Goal: Task Accomplishment & Management: Manage account settings

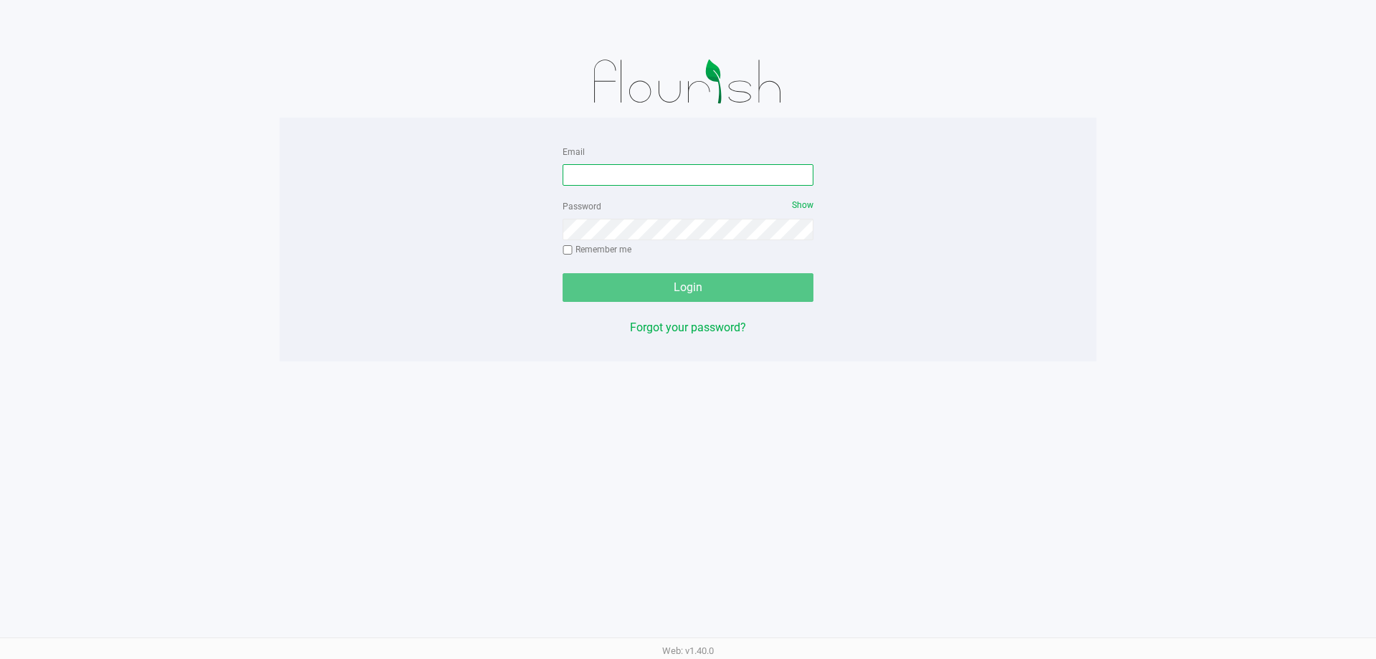
click at [627, 174] on input "Email" at bounding box center [688, 175] width 251 height 22
type input "[EMAIL_ADDRESS][DOMAIN_NAME]"
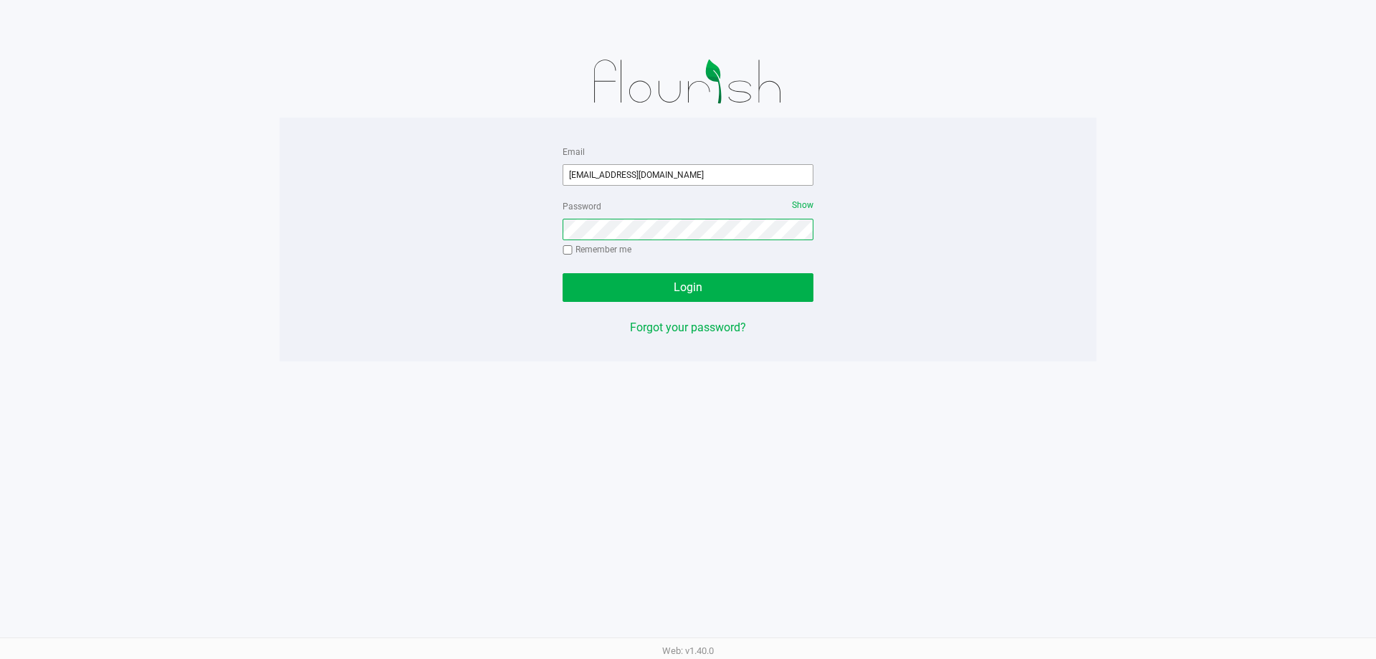
click at [563, 273] on button "Login" at bounding box center [688, 287] width 251 height 29
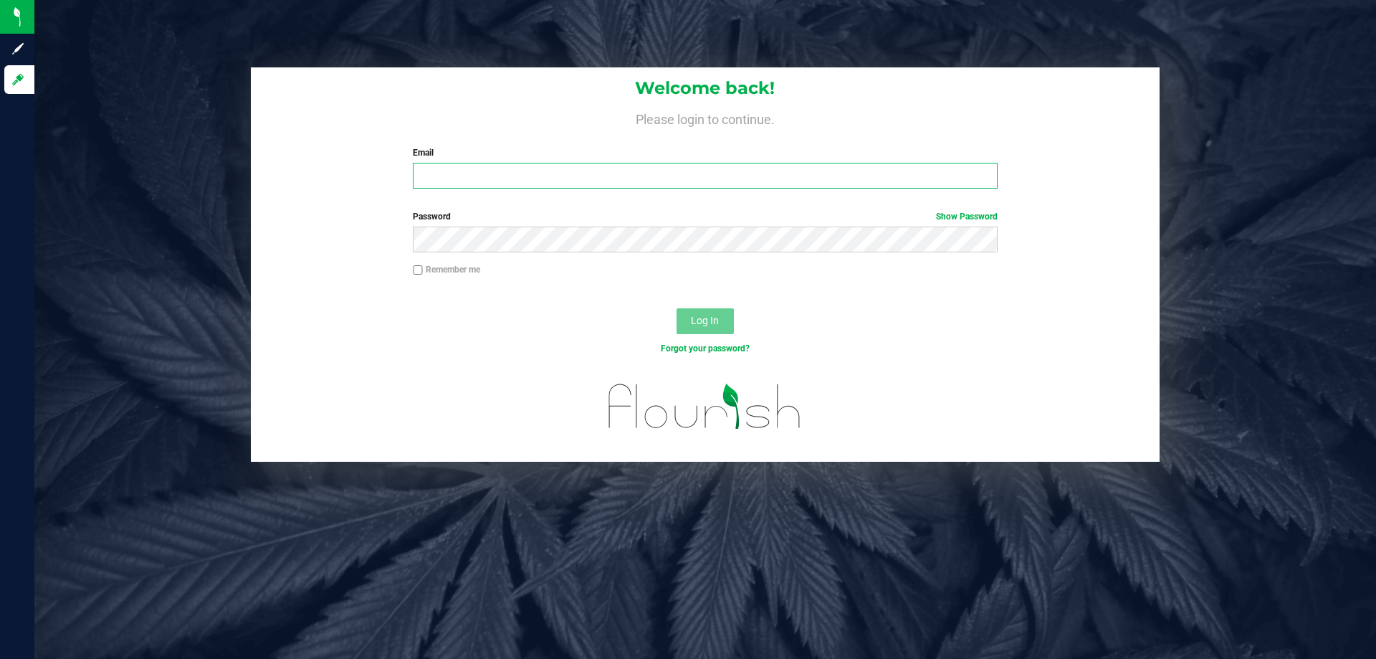
click at [467, 183] on input "Email" at bounding box center [705, 176] width 584 height 26
type input "[EMAIL_ADDRESS][DOMAIN_NAME]"
click at [677, 308] on button "Log In" at bounding box center [705, 321] width 57 height 26
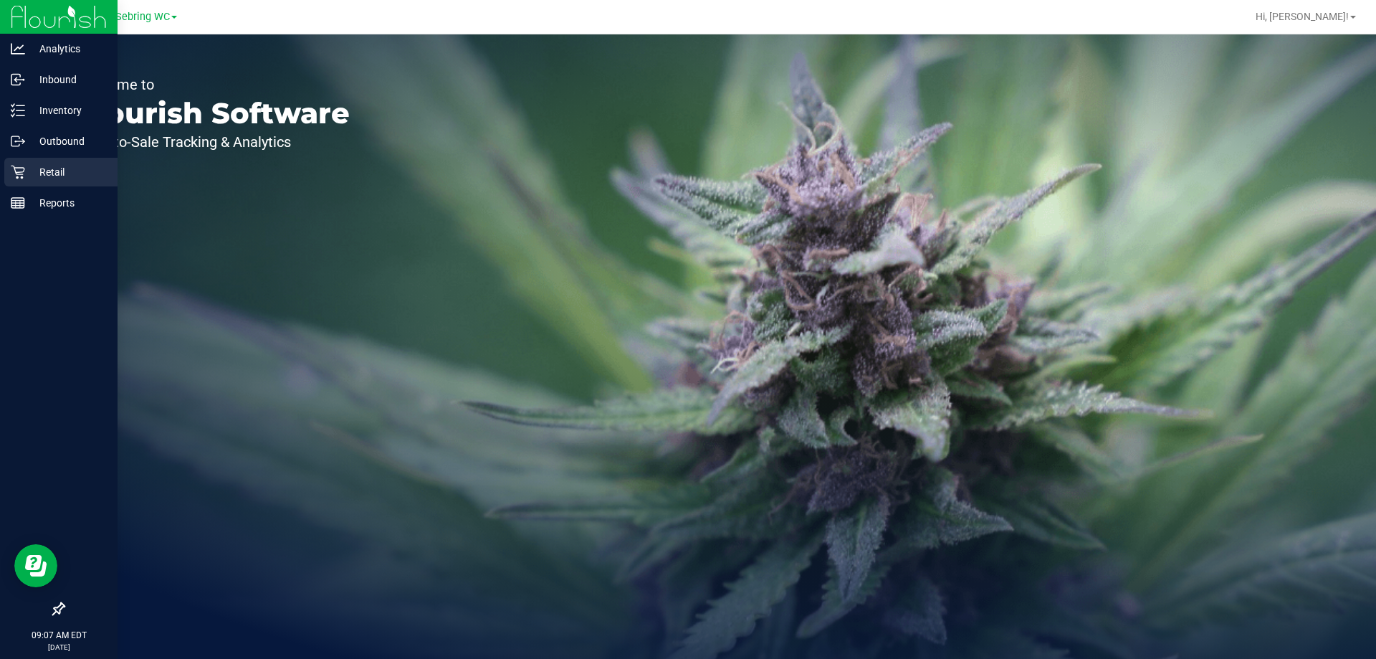
click at [41, 162] on div "Retail" at bounding box center [60, 172] width 113 height 29
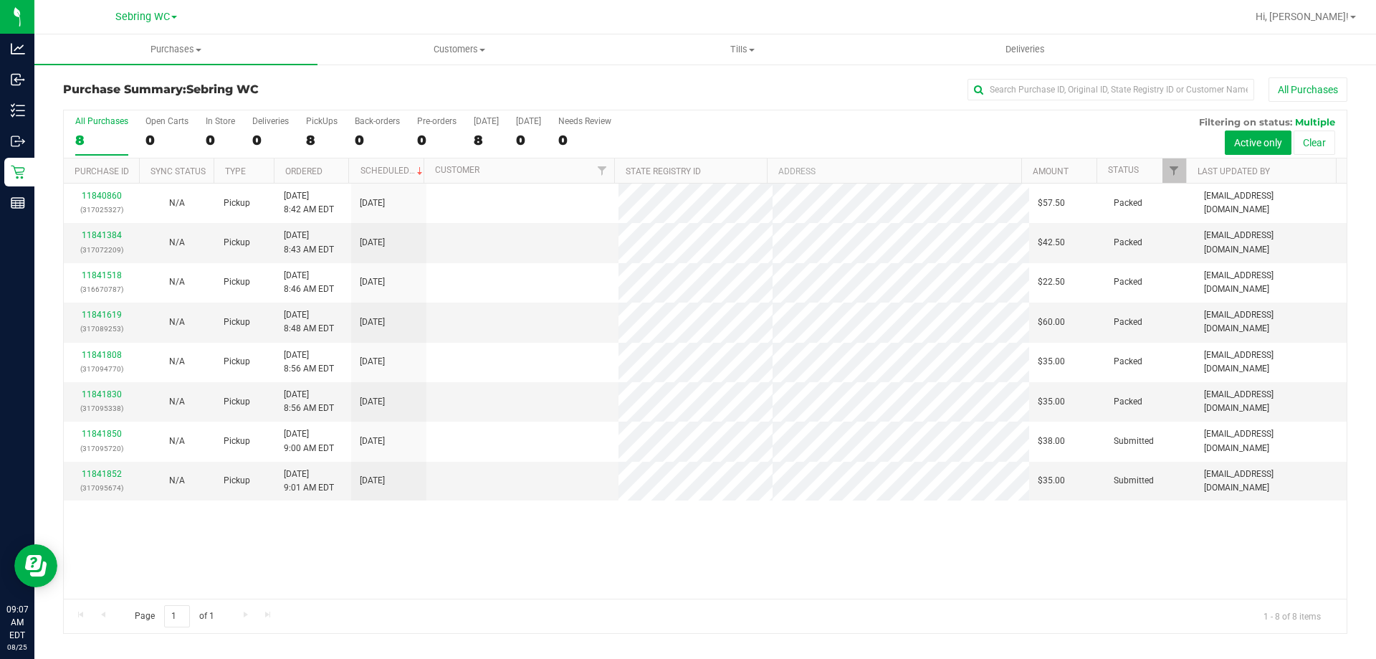
click at [617, 546] on div "11840860 (317025327) N/A Pickup [DATE] 8:42 AM EDT 8/25/2025 $57.50 Packed [EMA…" at bounding box center [705, 391] width 1283 height 415
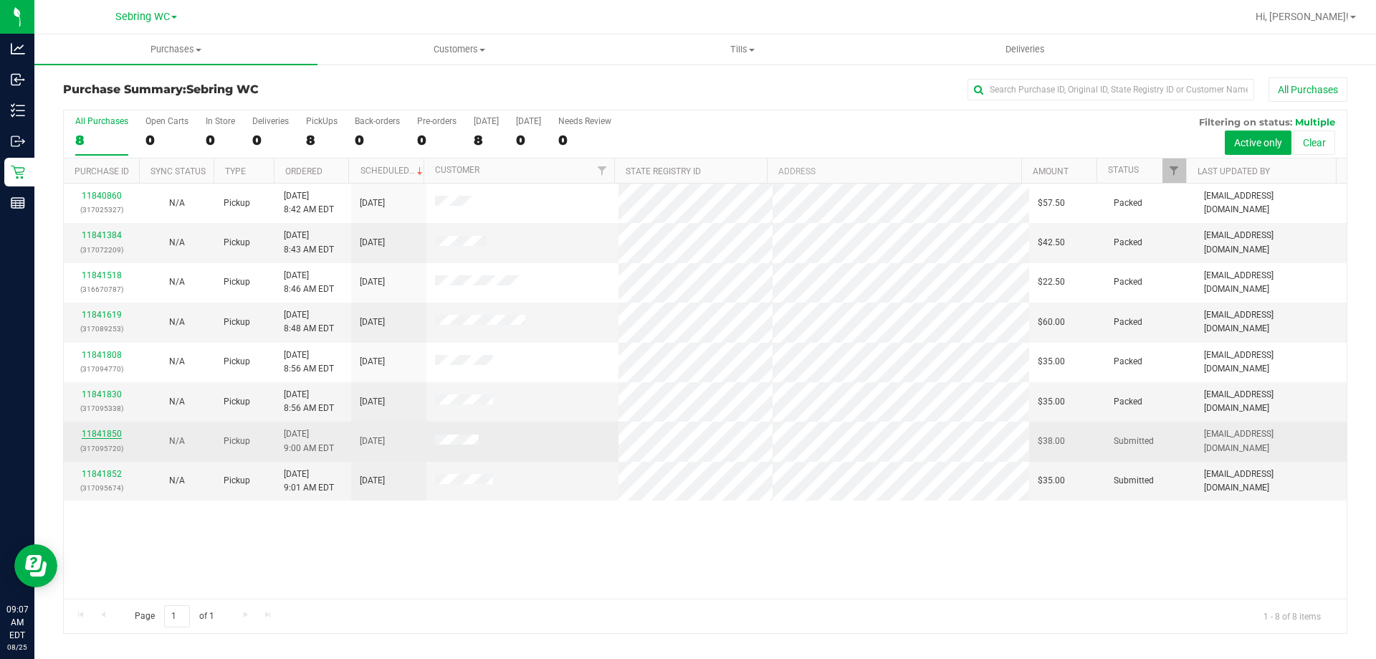
click at [101, 432] on link "11841850" at bounding box center [102, 434] width 40 height 10
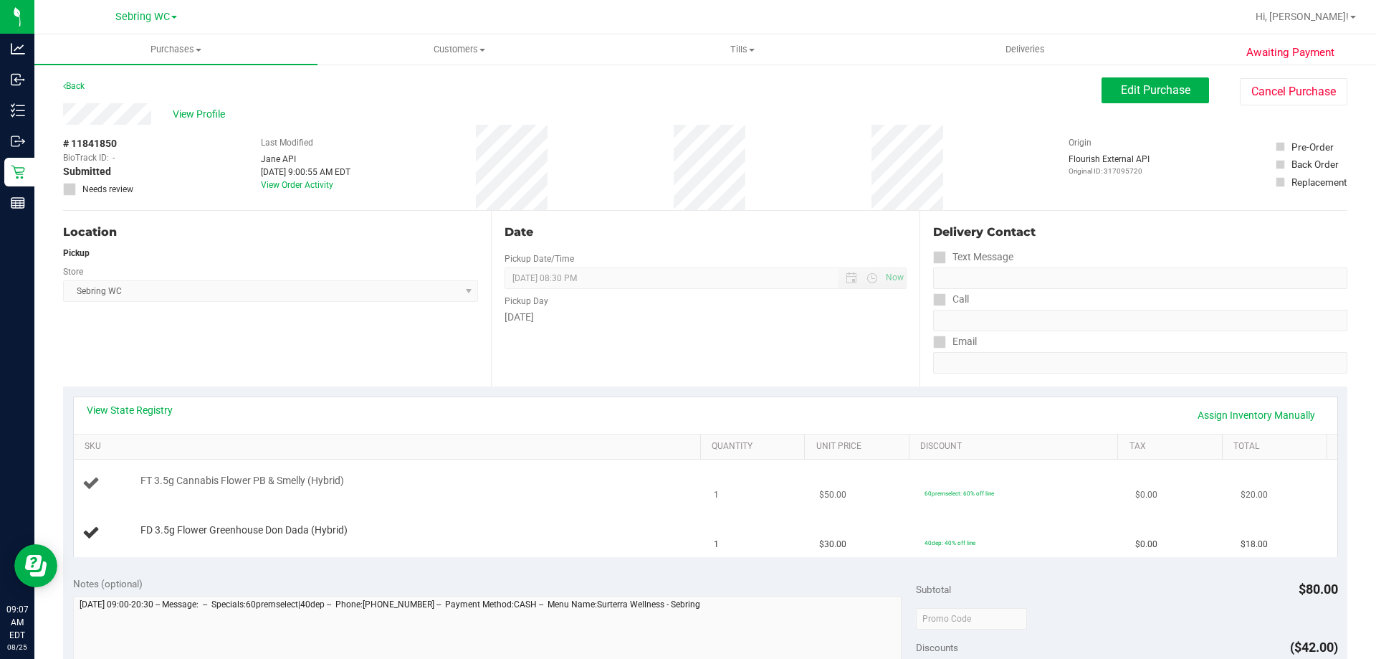
scroll to position [215, 0]
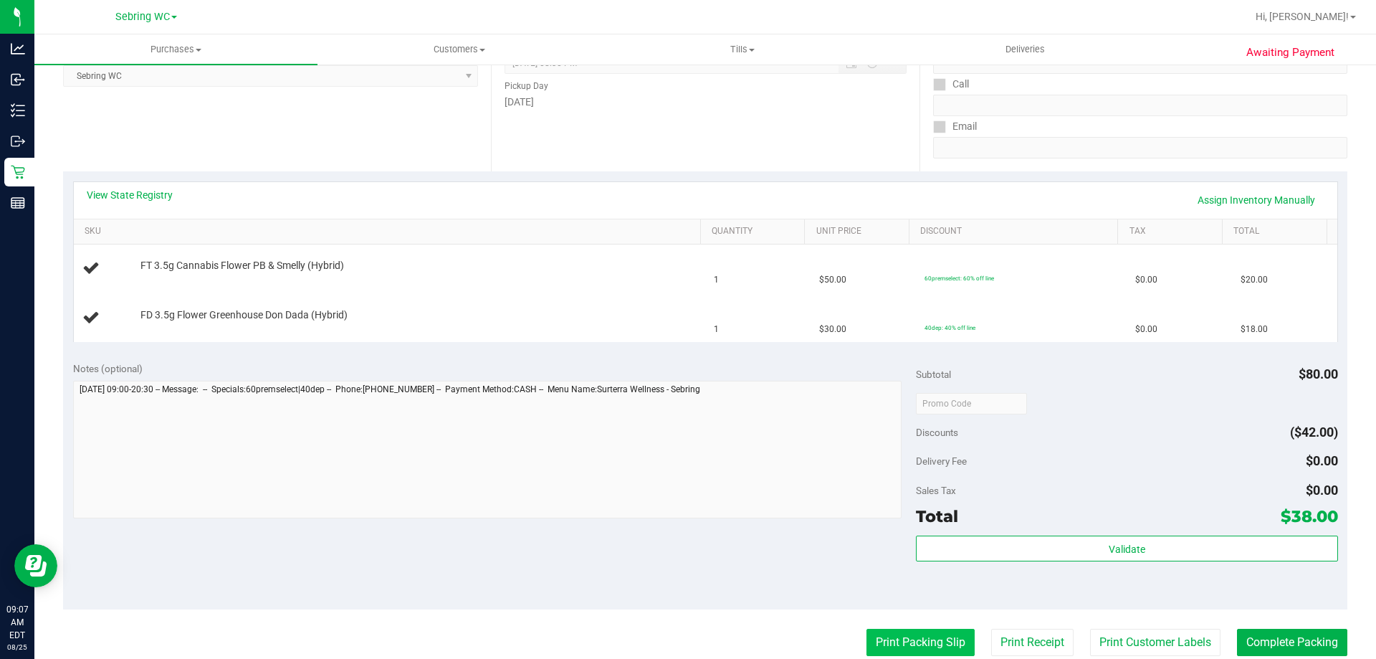
click at [897, 639] on button "Print Packing Slip" at bounding box center [921, 642] width 108 height 27
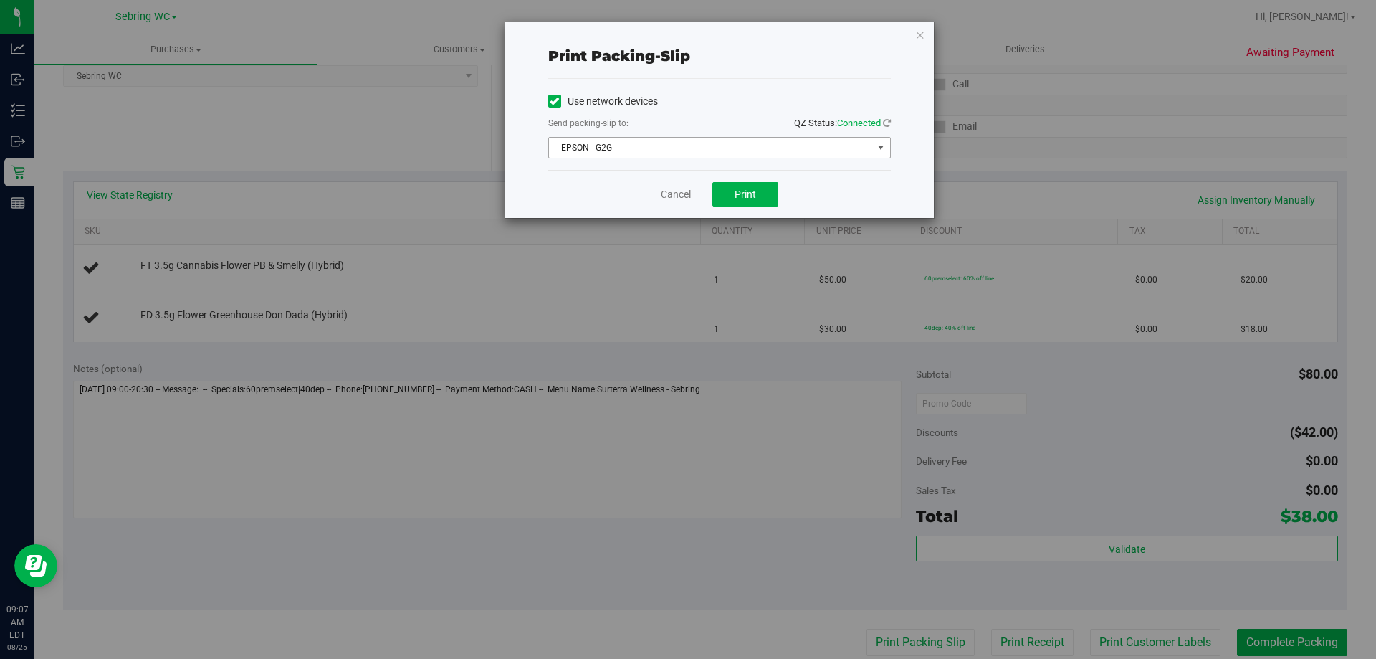
click at [733, 138] on span "EPSON - G2G" at bounding box center [710, 148] width 323 height 20
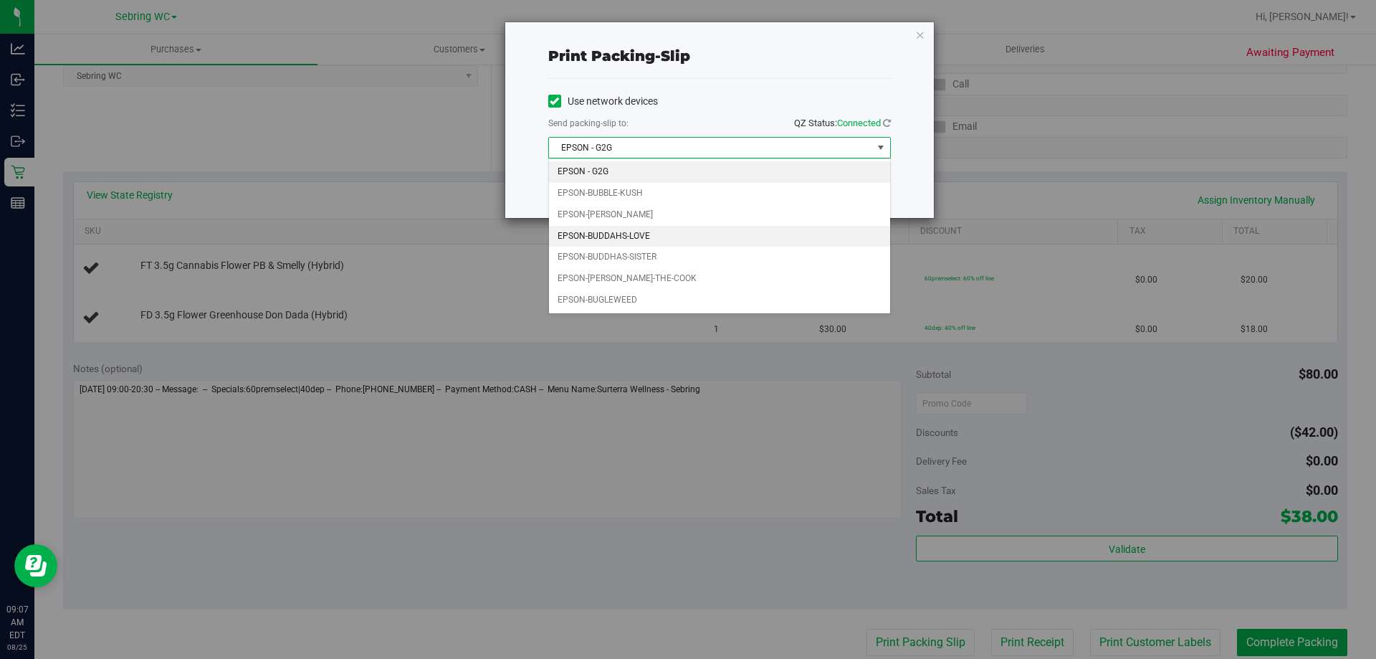
click at [600, 232] on li "EPSON-BUDDAHS-LOVE" at bounding box center [719, 237] width 341 height 22
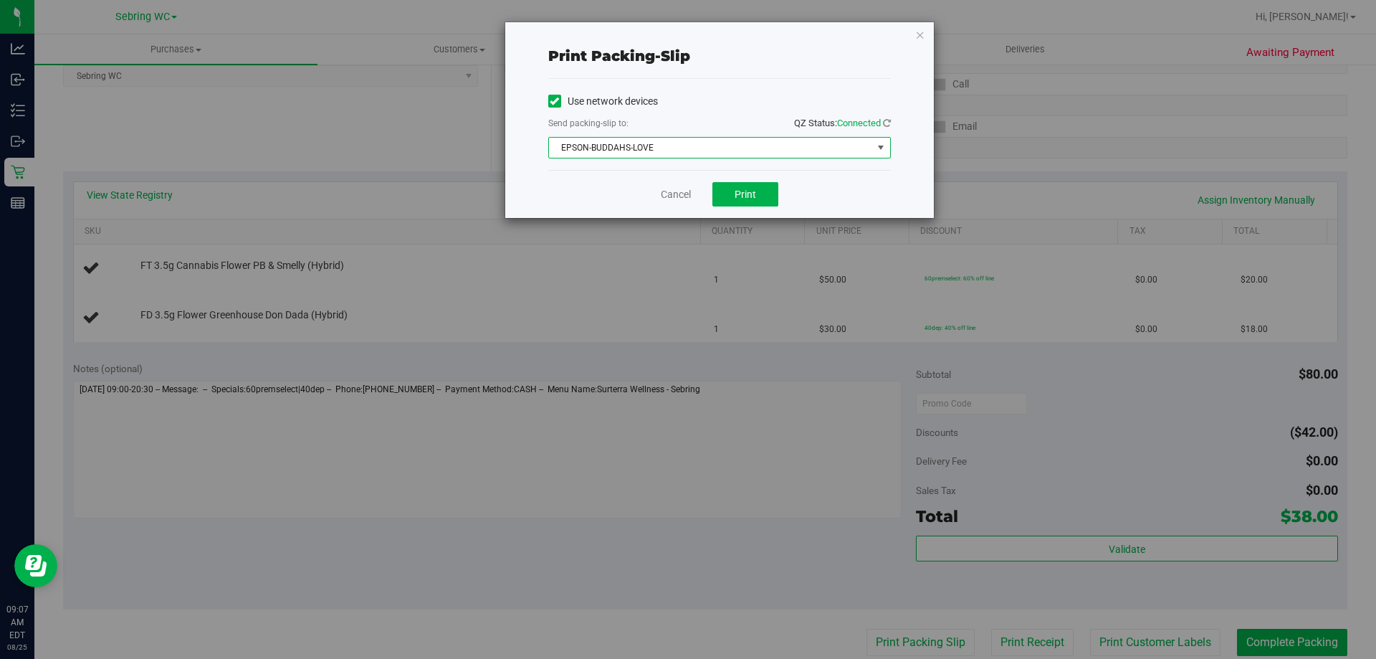
click at [599, 194] on div "Cancel Print" at bounding box center [719, 194] width 343 height 48
click at [766, 199] on button "Print" at bounding box center [746, 194] width 66 height 24
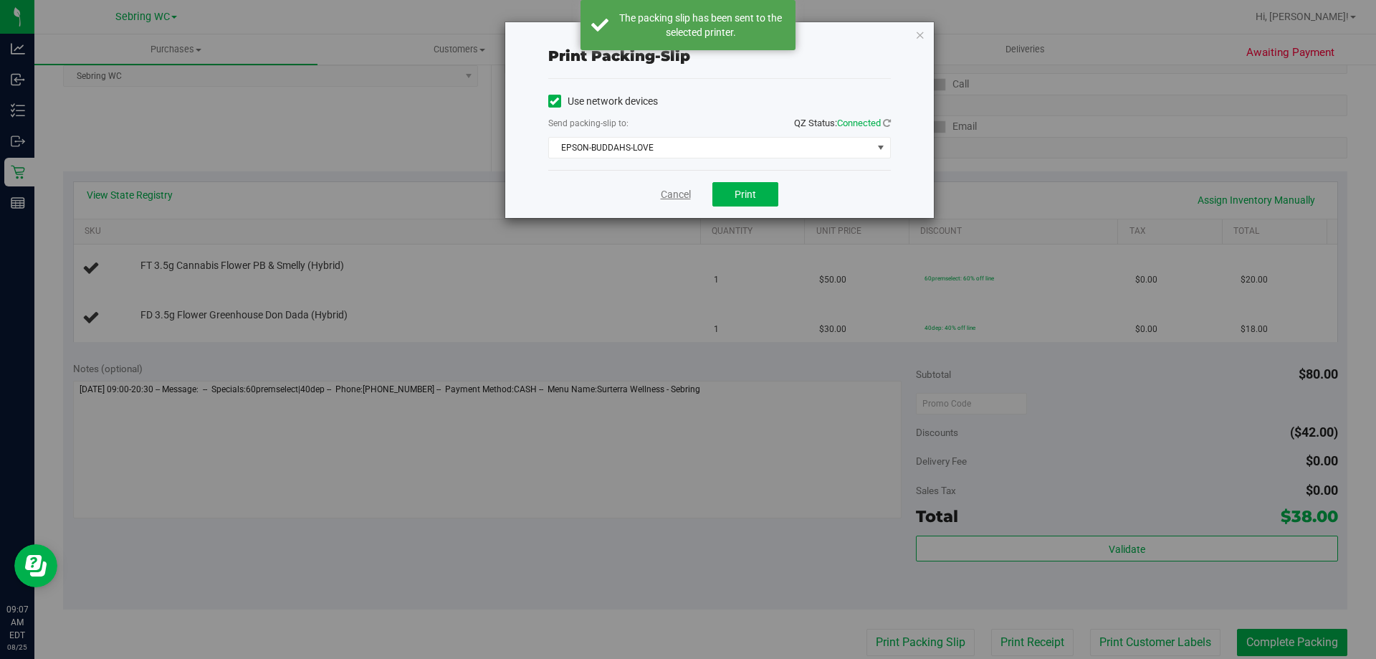
click at [672, 191] on link "Cancel" at bounding box center [676, 194] width 30 height 15
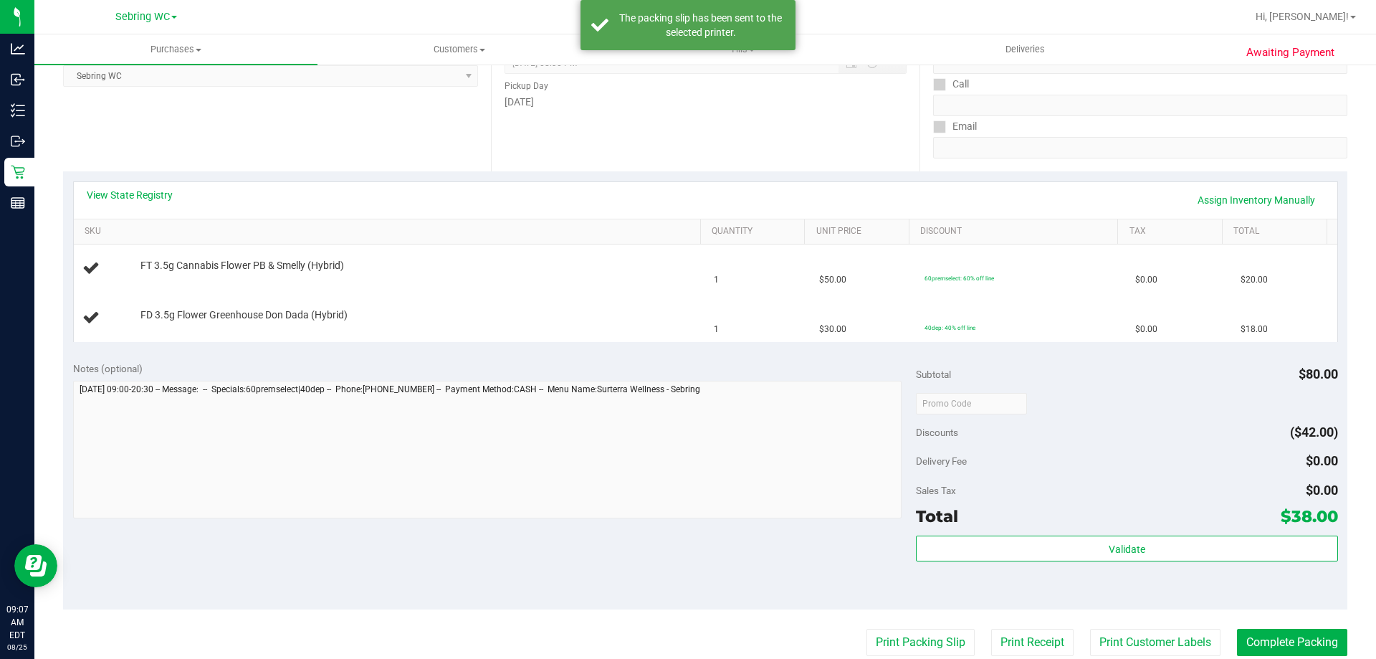
click at [656, 360] on div "Notes (optional) Subtotal $80.00 Discounts ($42.00) Delivery Fee $0.00 Sales Ta…" at bounding box center [705, 480] width 1285 height 258
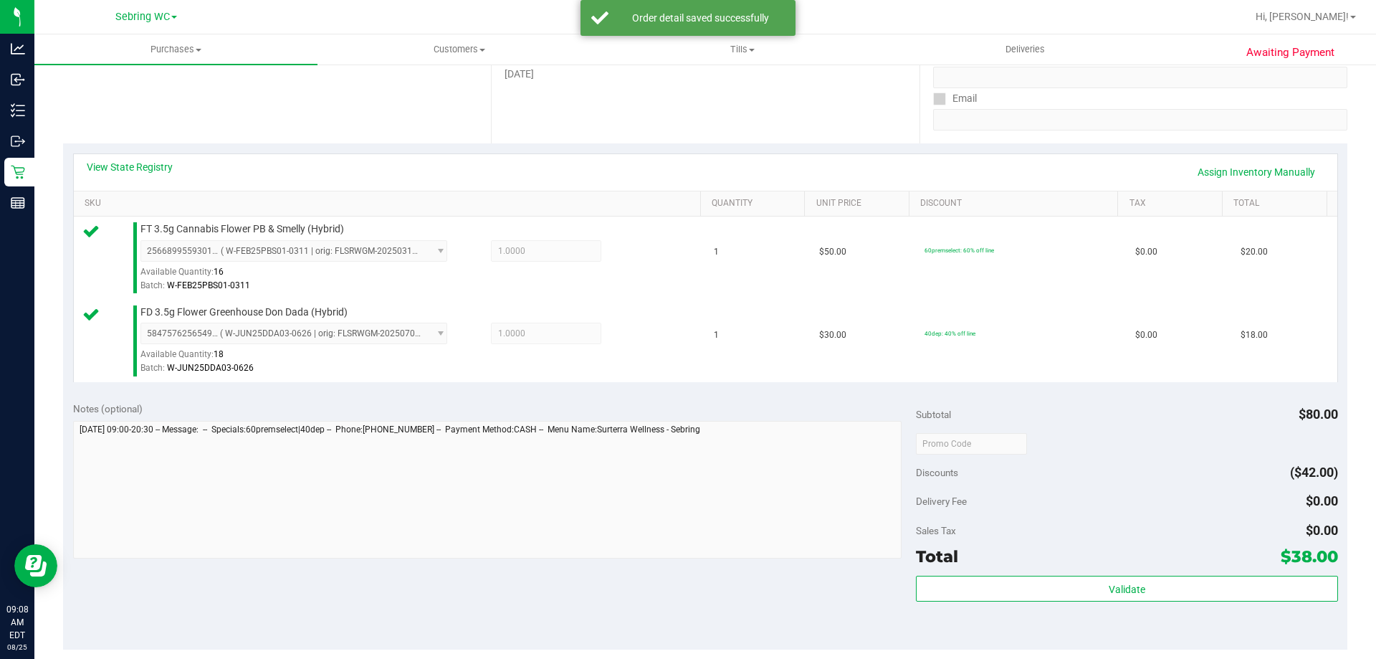
scroll to position [287, 0]
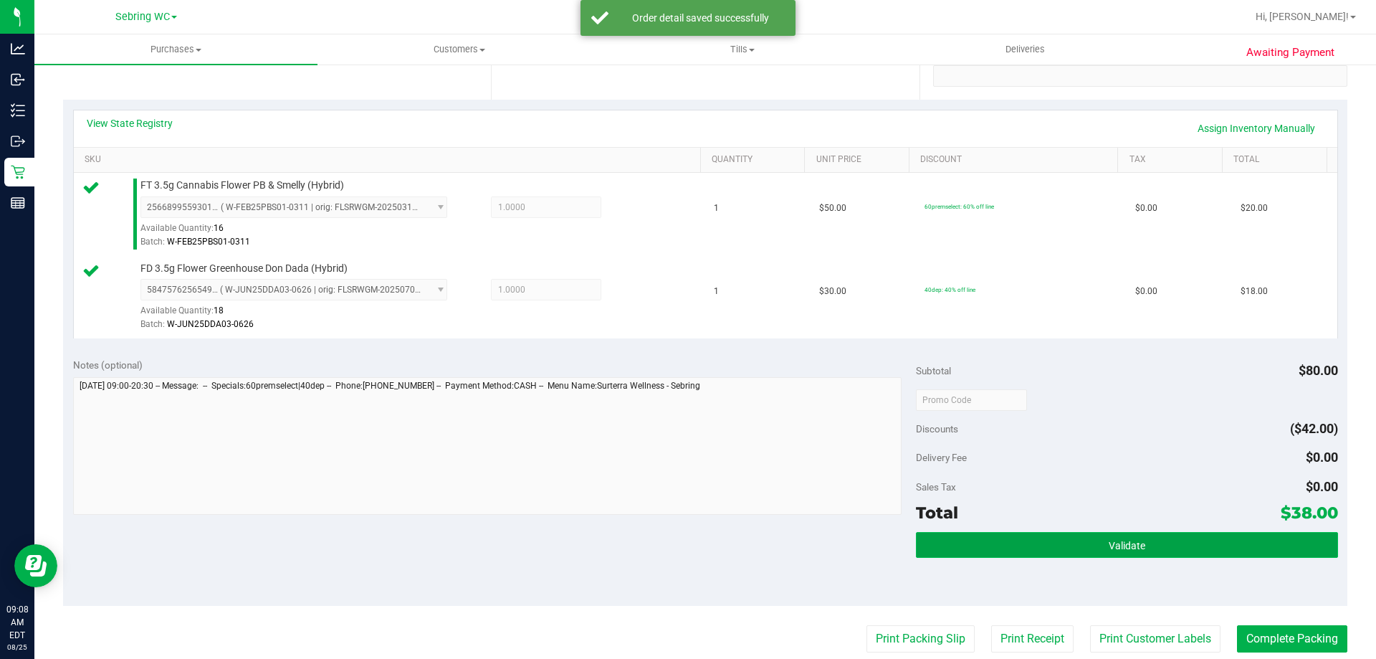
click at [961, 556] on button "Validate" at bounding box center [1126, 545] width 421 height 26
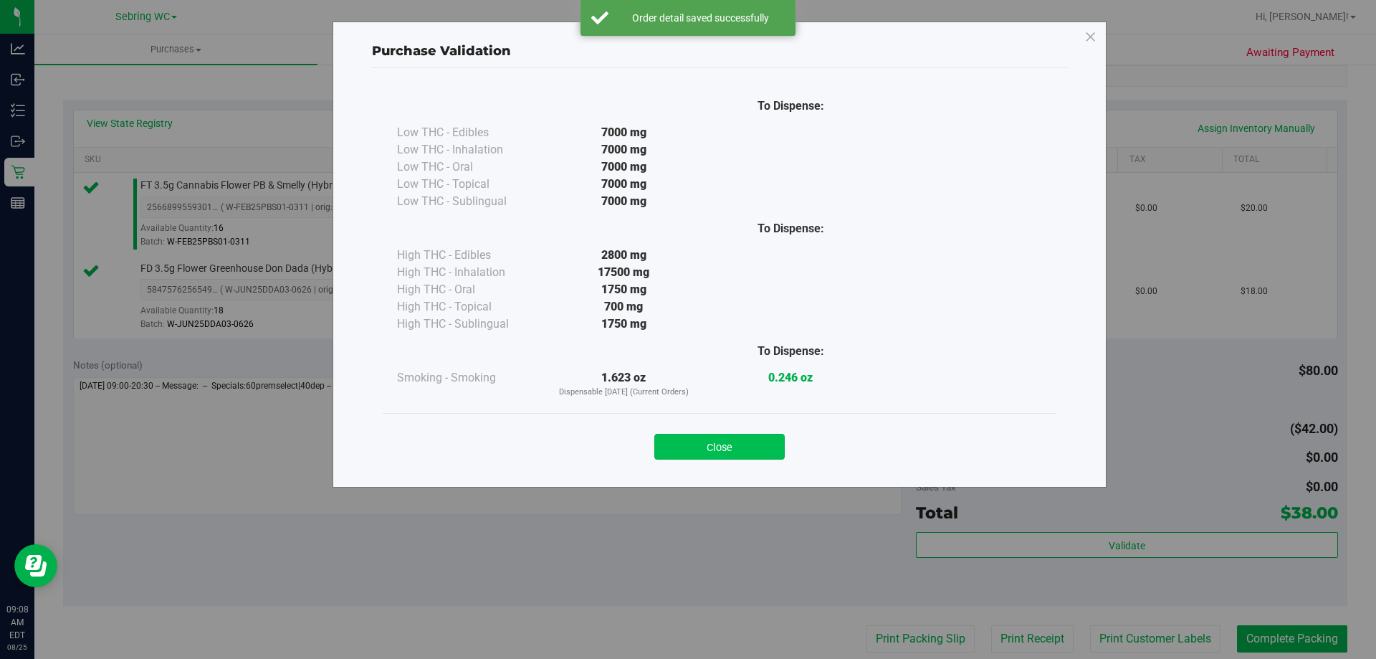
click at [699, 458] on button "Close" at bounding box center [719, 447] width 130 height 26
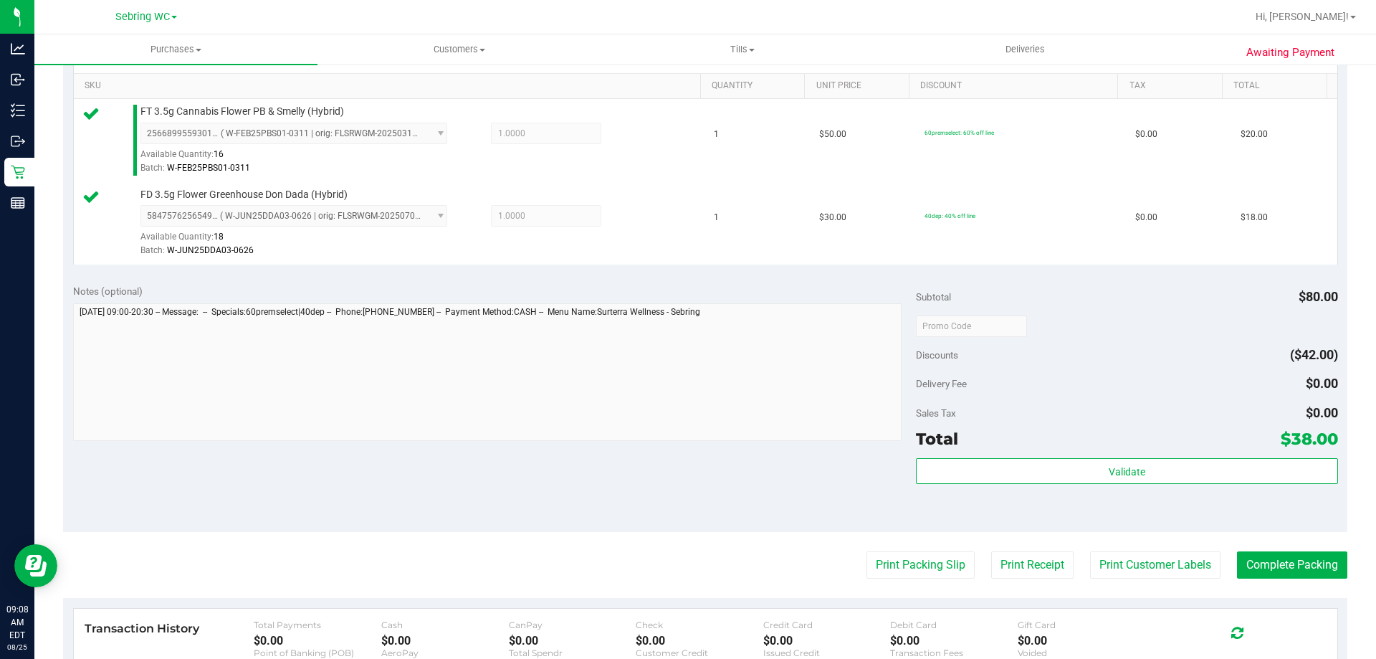
scroll to position [430, 0]
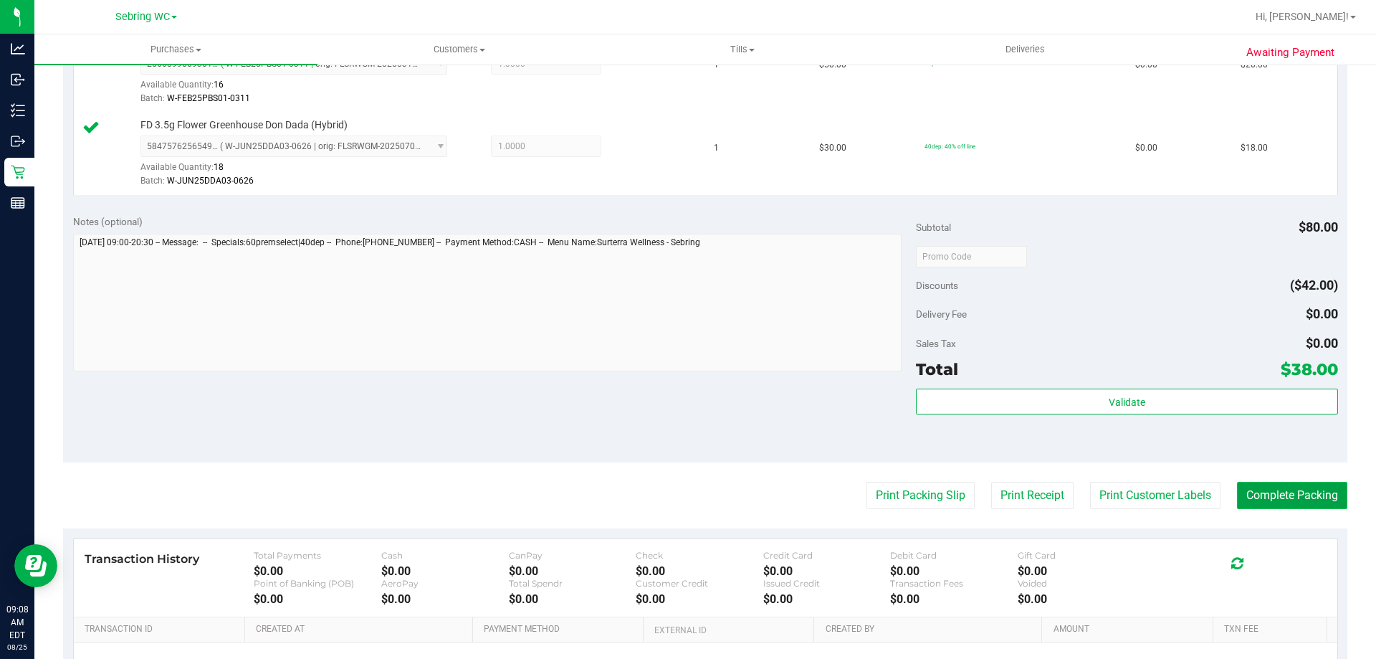
click at [1237, 496] on button "Complete Packing" at bounding box center [1292, 495] width 110 height 27
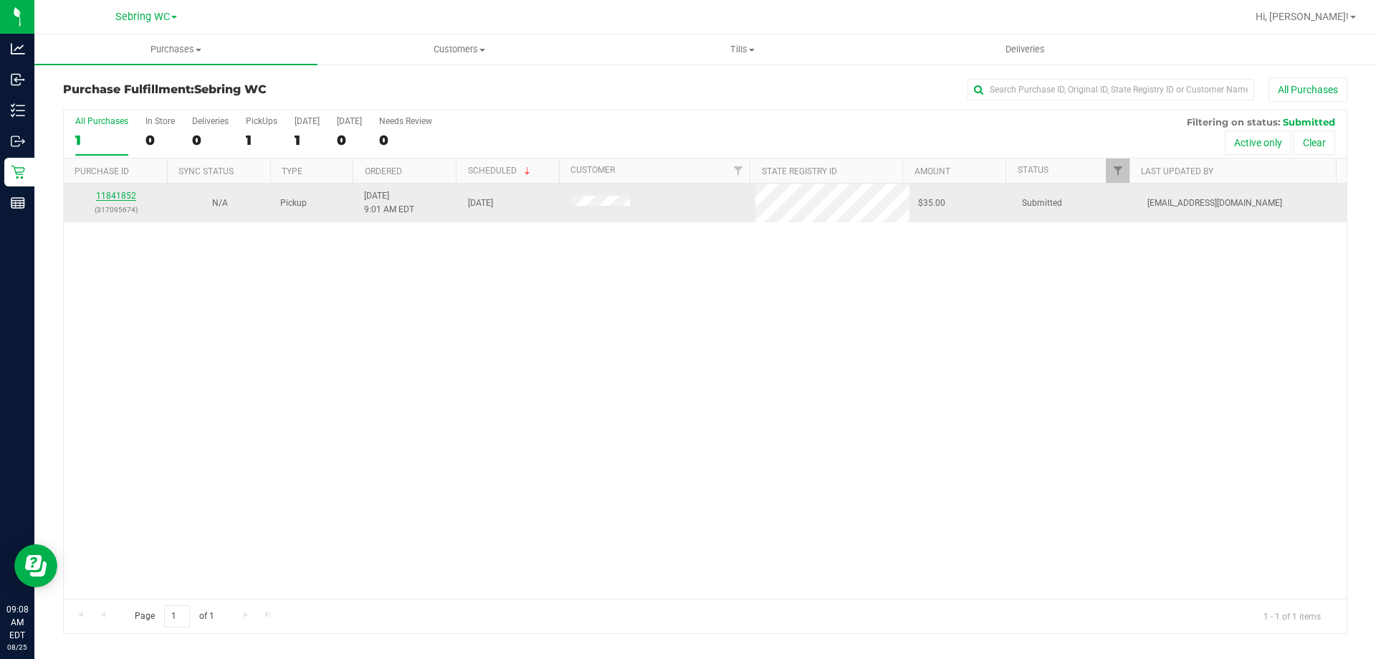
click at [128, 192] on link "11841852" at bounding box center [116, 196] width 40 height 10
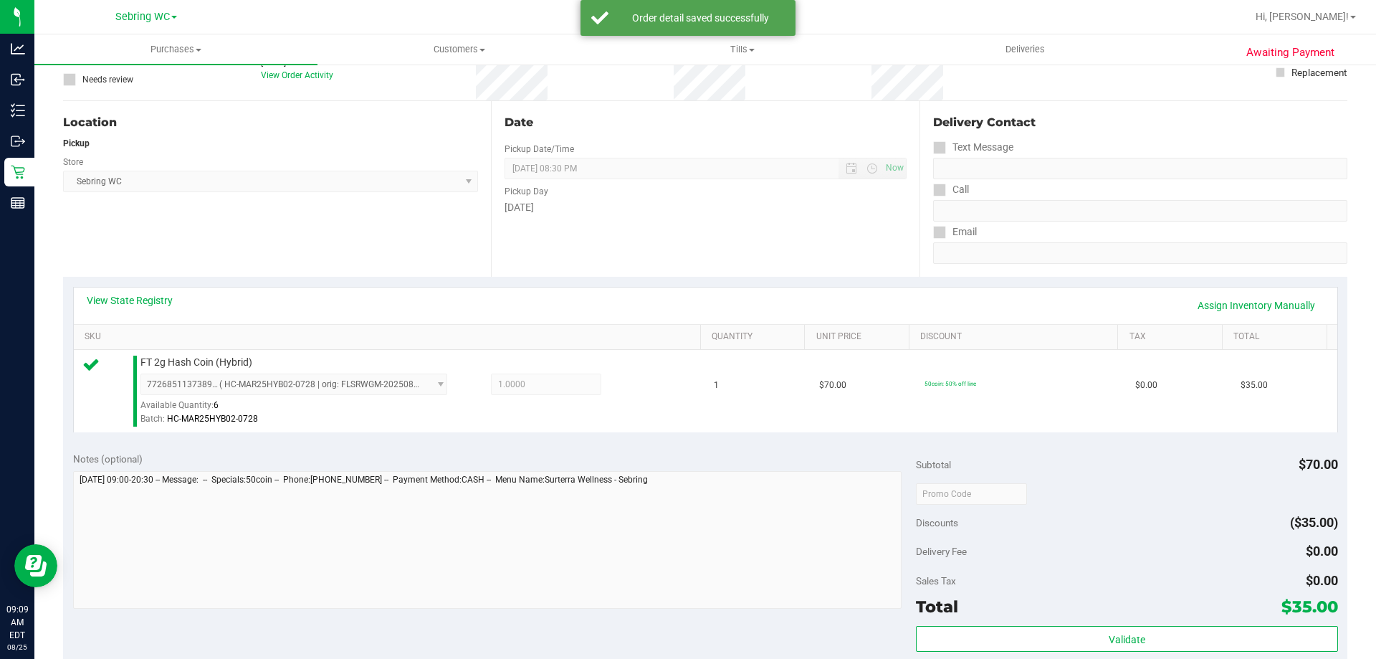
scroll to position [193, 0]
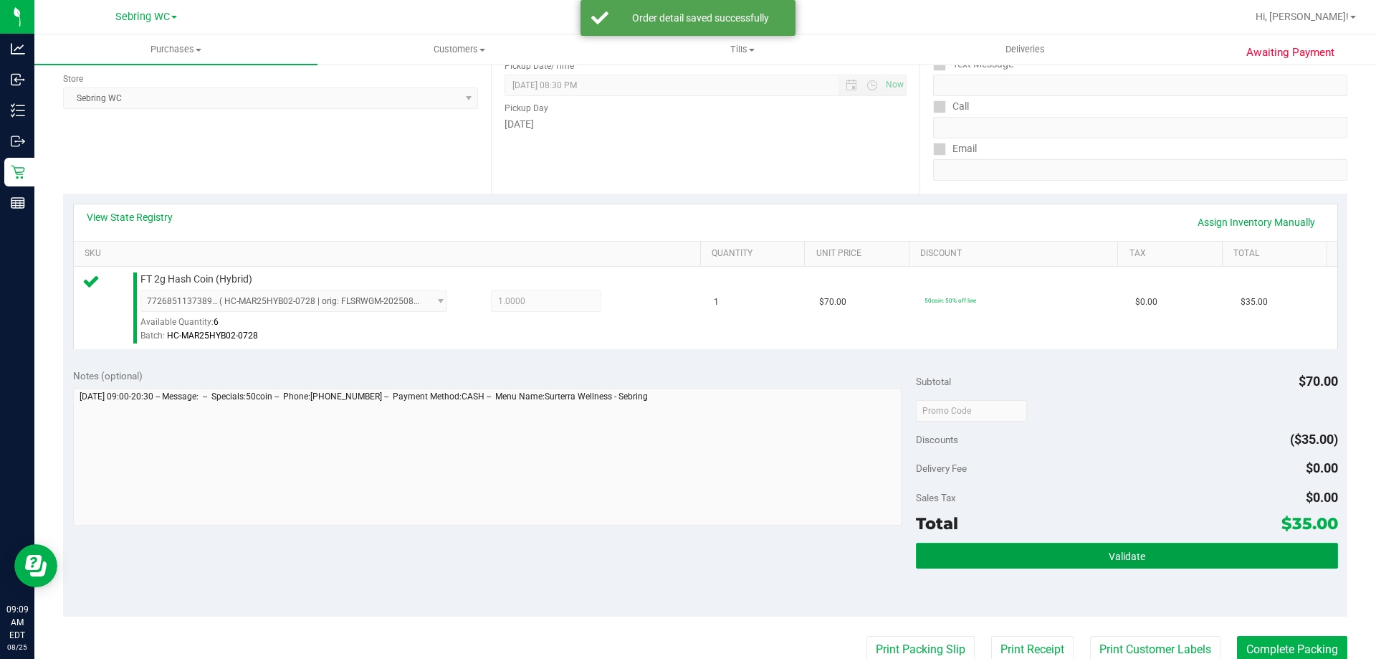
click at [976, 559] on button "Validate" at bounding box center [1126, 556] width 421 height 26
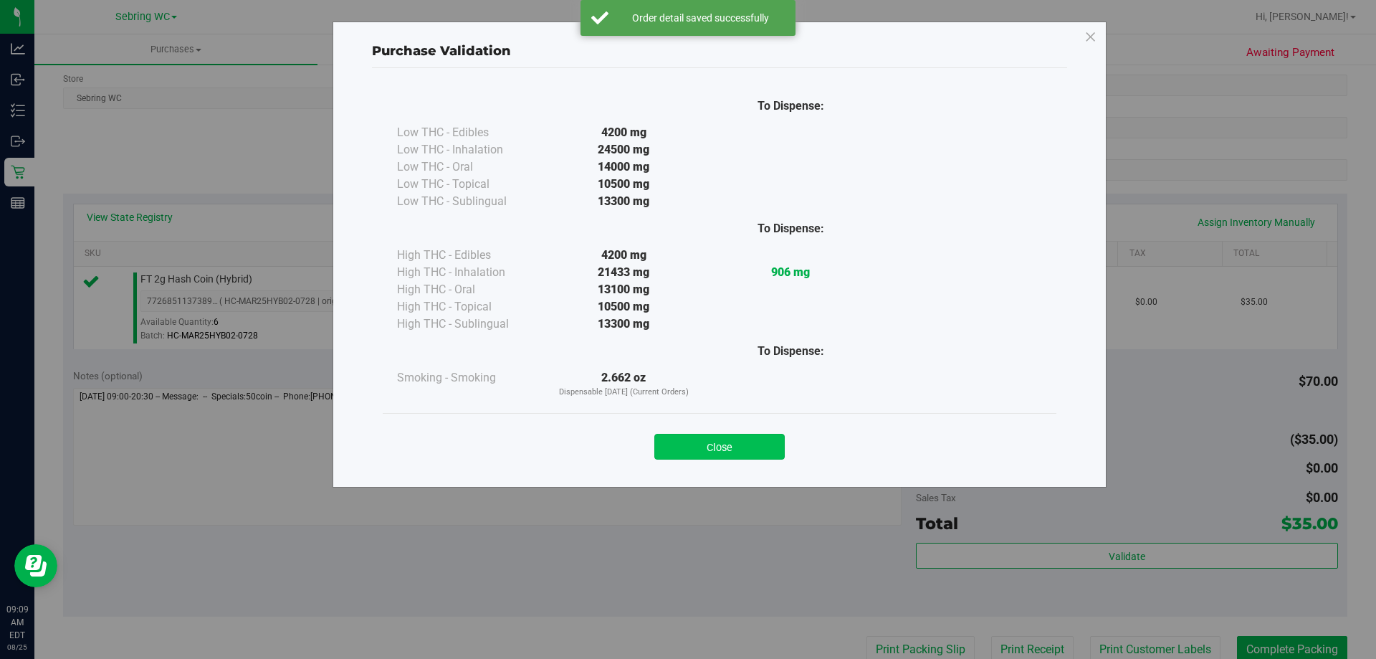
click at [706, 451] on button "Close" at bounding box center [719, 447] width 130 height 26
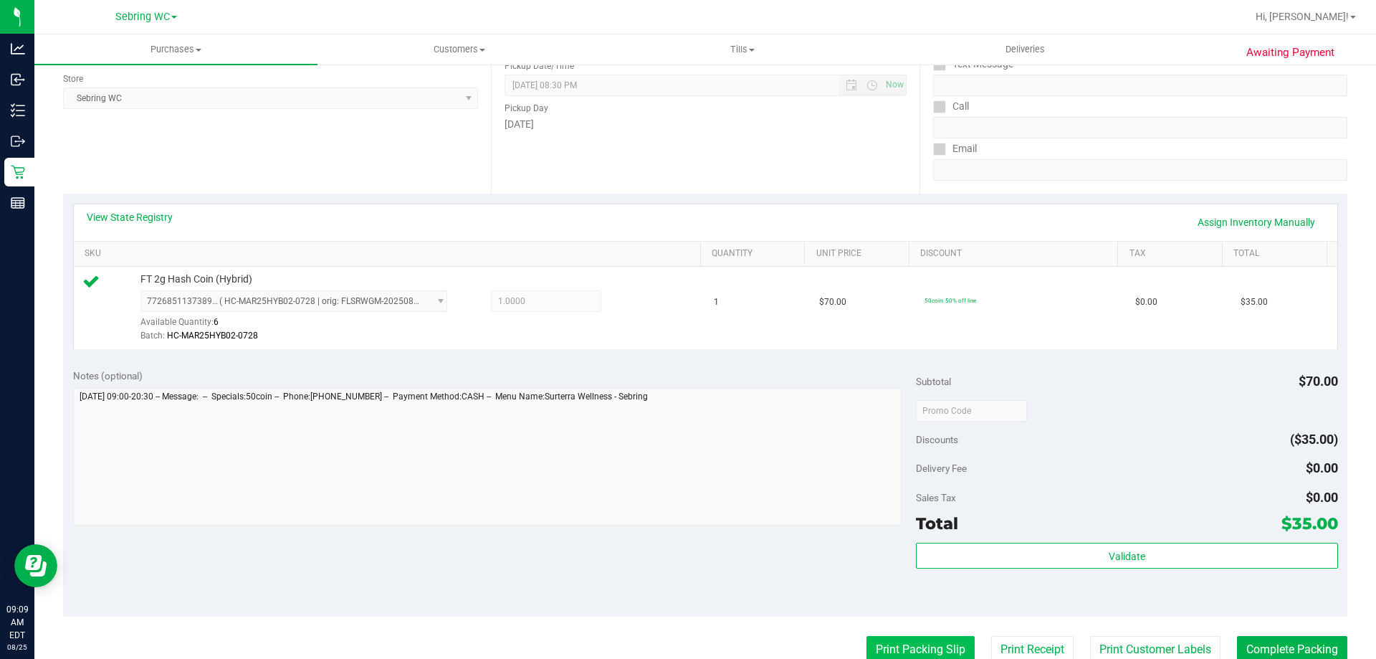
click at [899, 647] on button "Print Packing Slip" at bounding box center [921, 649] width 108 height 27
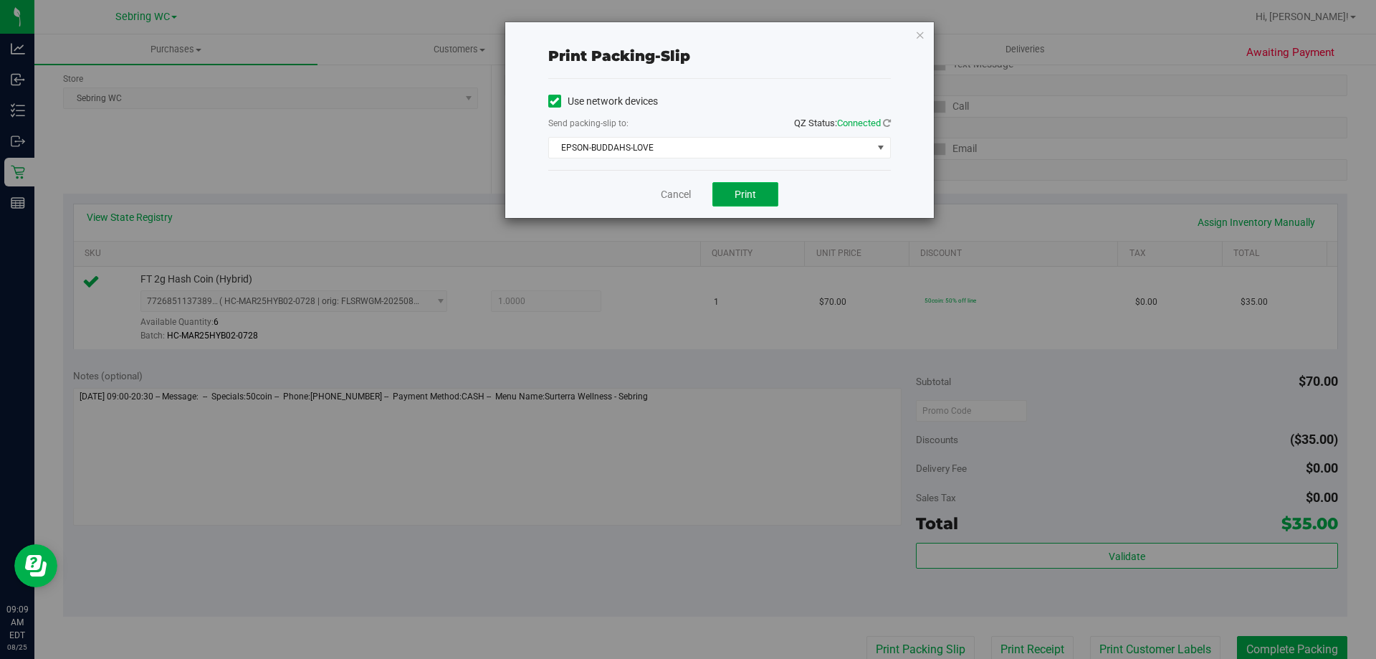
click at [749, 199] on span "Print" at bounding box center [746, 194] width 22 height 11
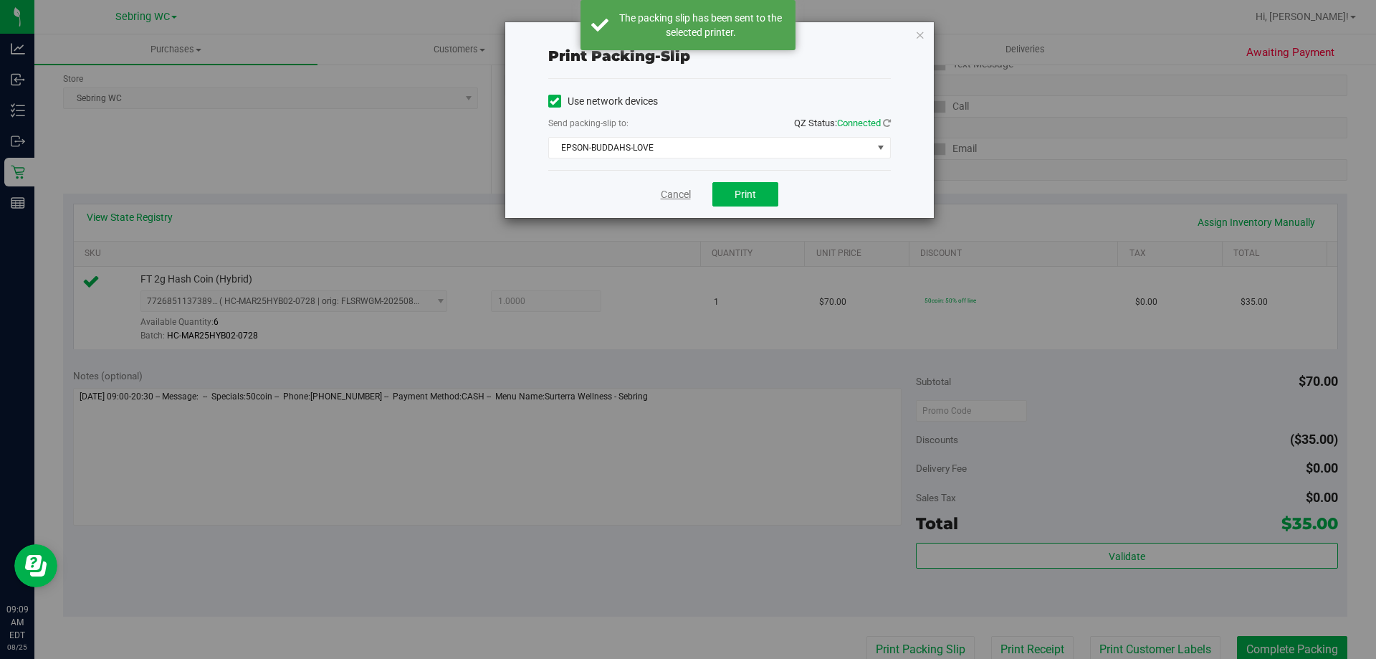
click at [683, 191] on link "Cancel" at bounding box center [676, 194] width 30 height 15
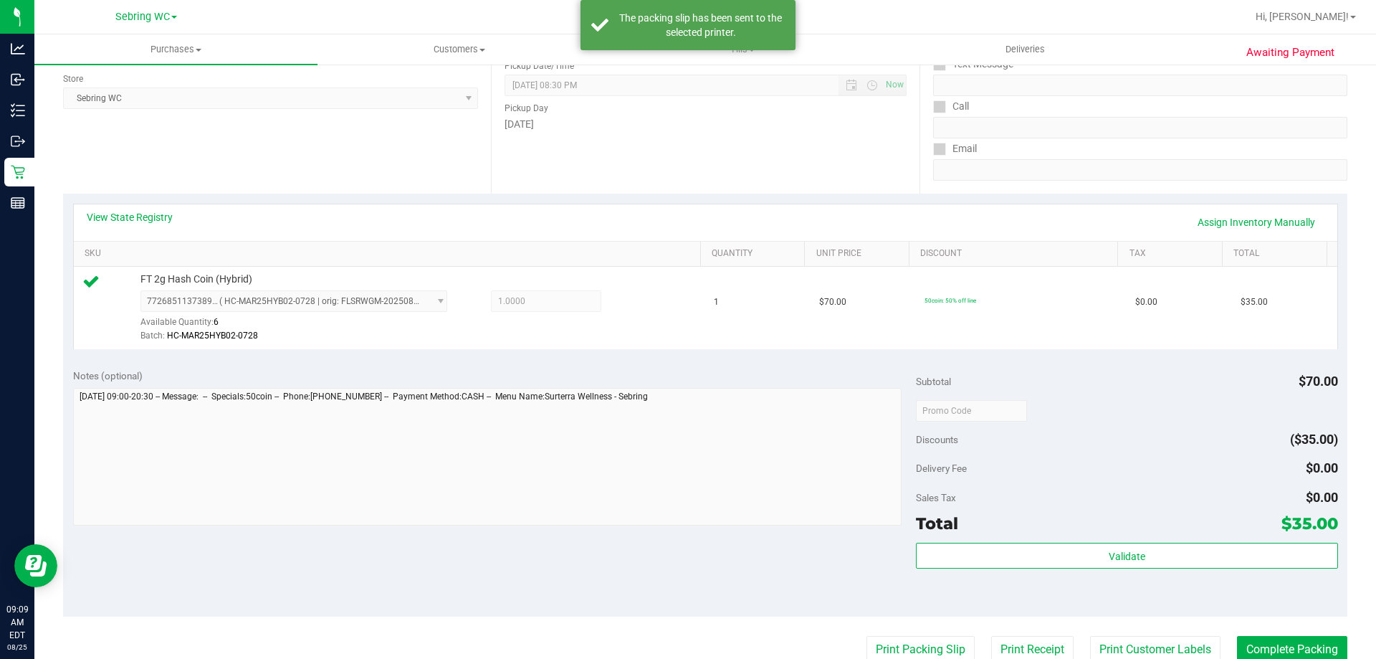
scroll to position [197, 0]
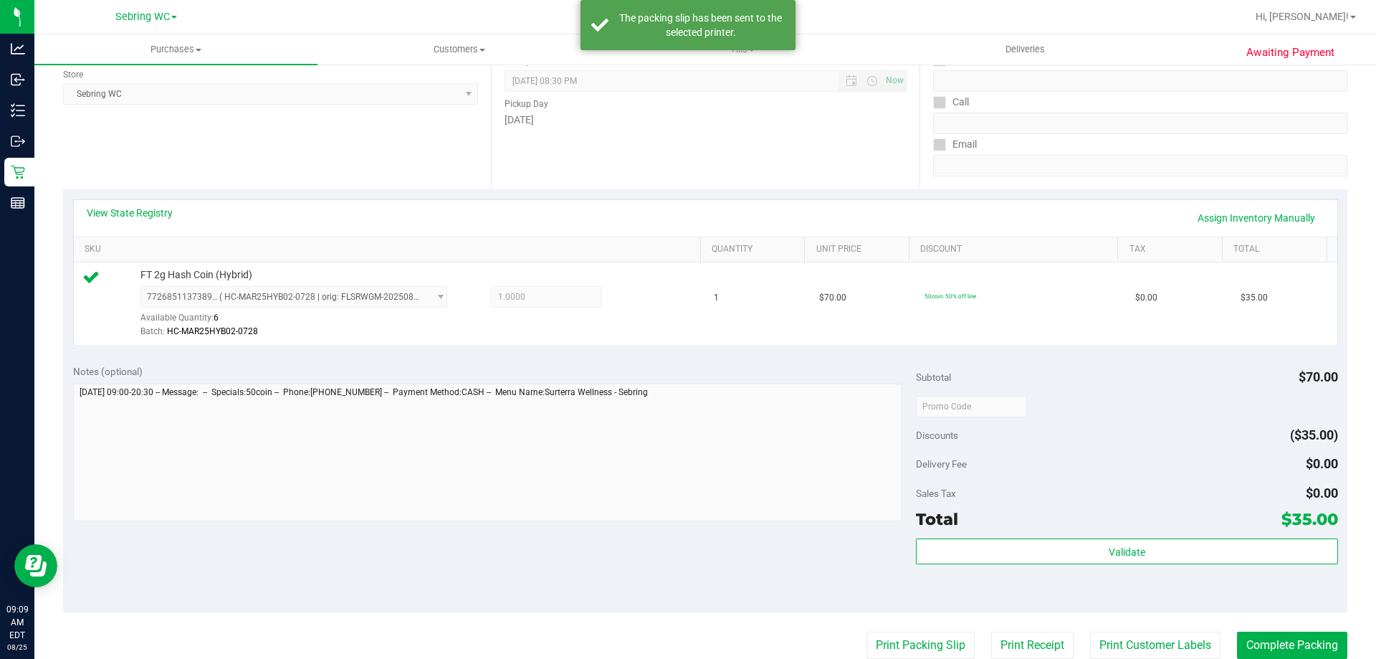
click at [695, 210] on div "View State Registry Assign Inventory Manually" at bounding box center [706, 218] width 1238 height 24
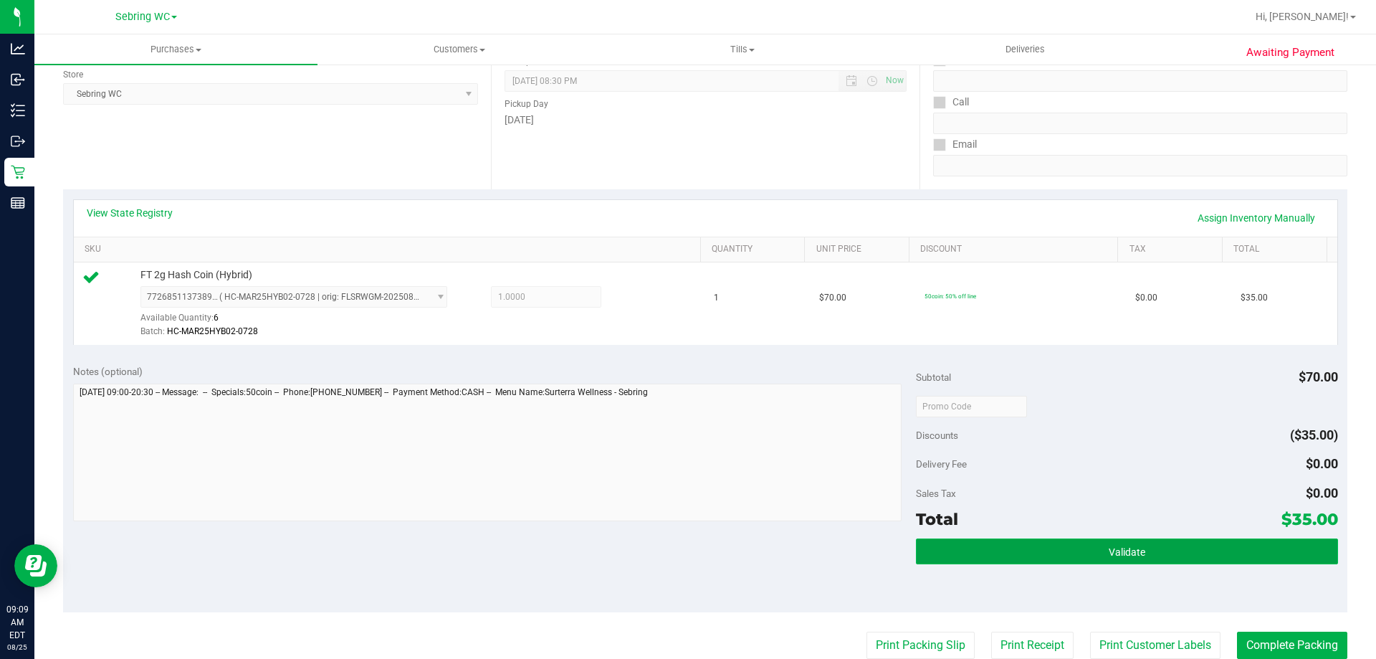
click at [1021, 558] on button "Validate" at bounding box center [1126, 551] width 421 height 26
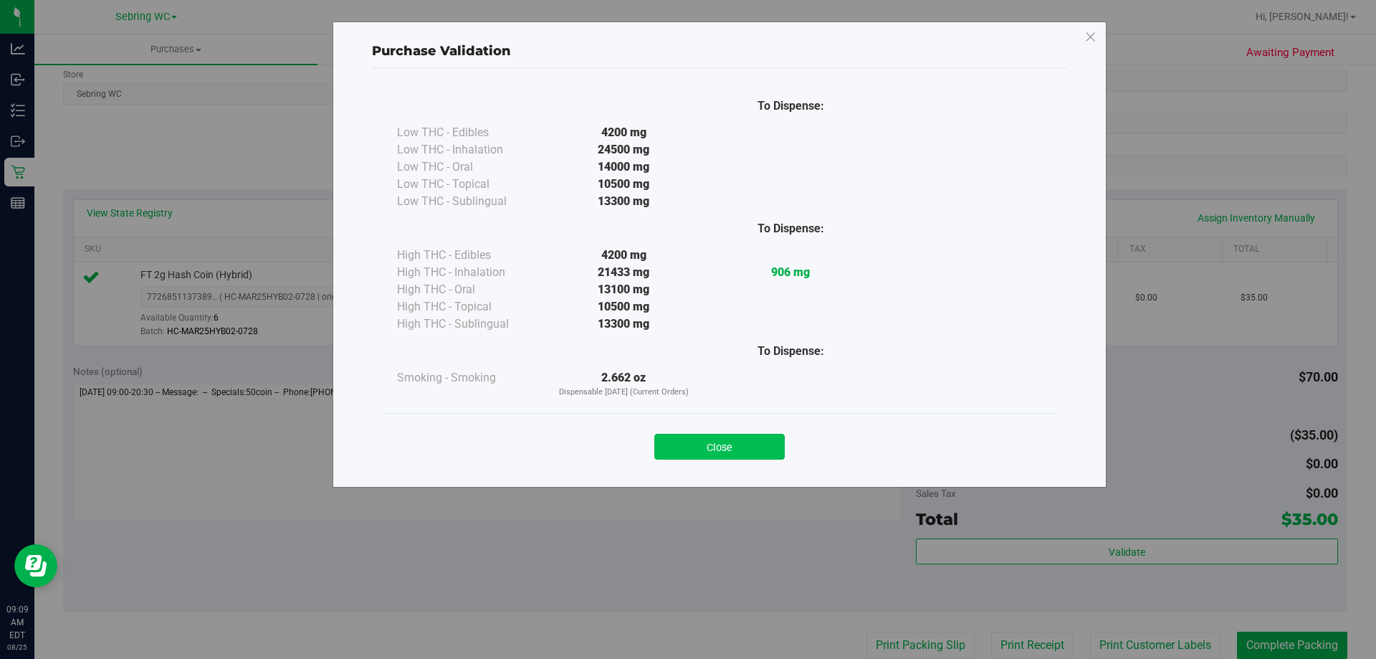
click at [693, 438] on button "Close" at bounding box center [719, 447] width 130 height 26
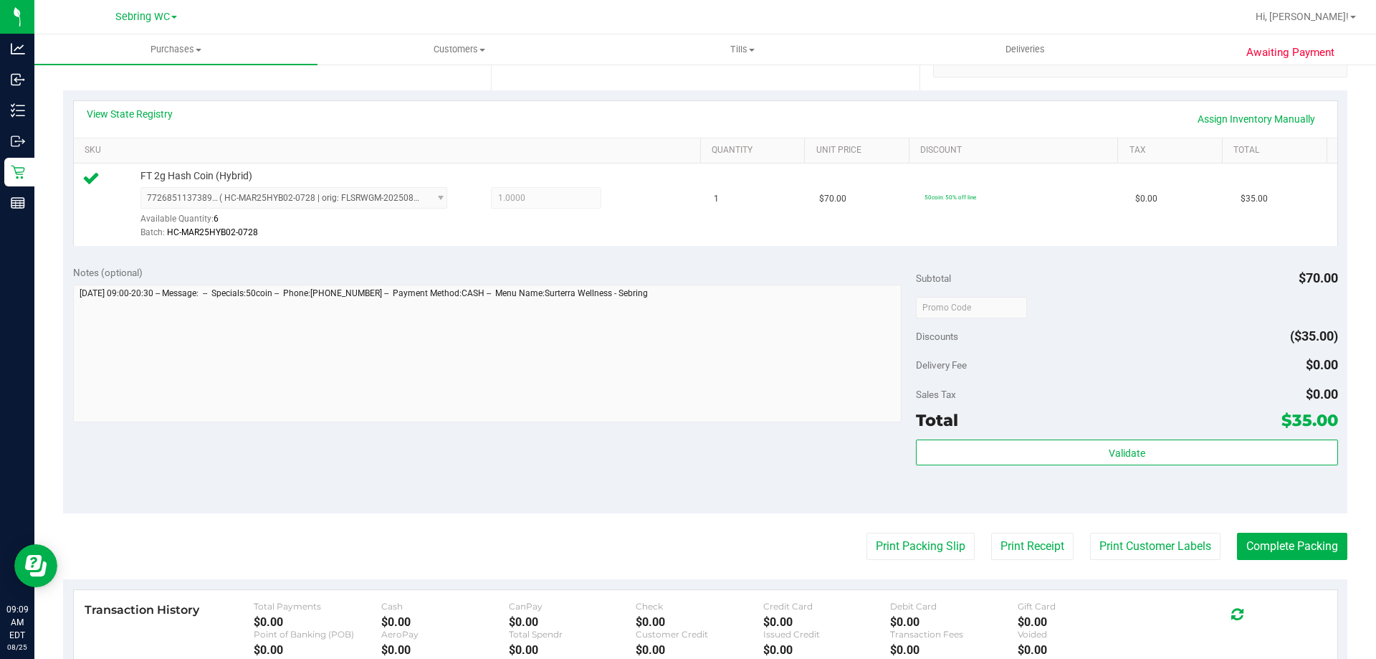
scroll to position [310, 0]
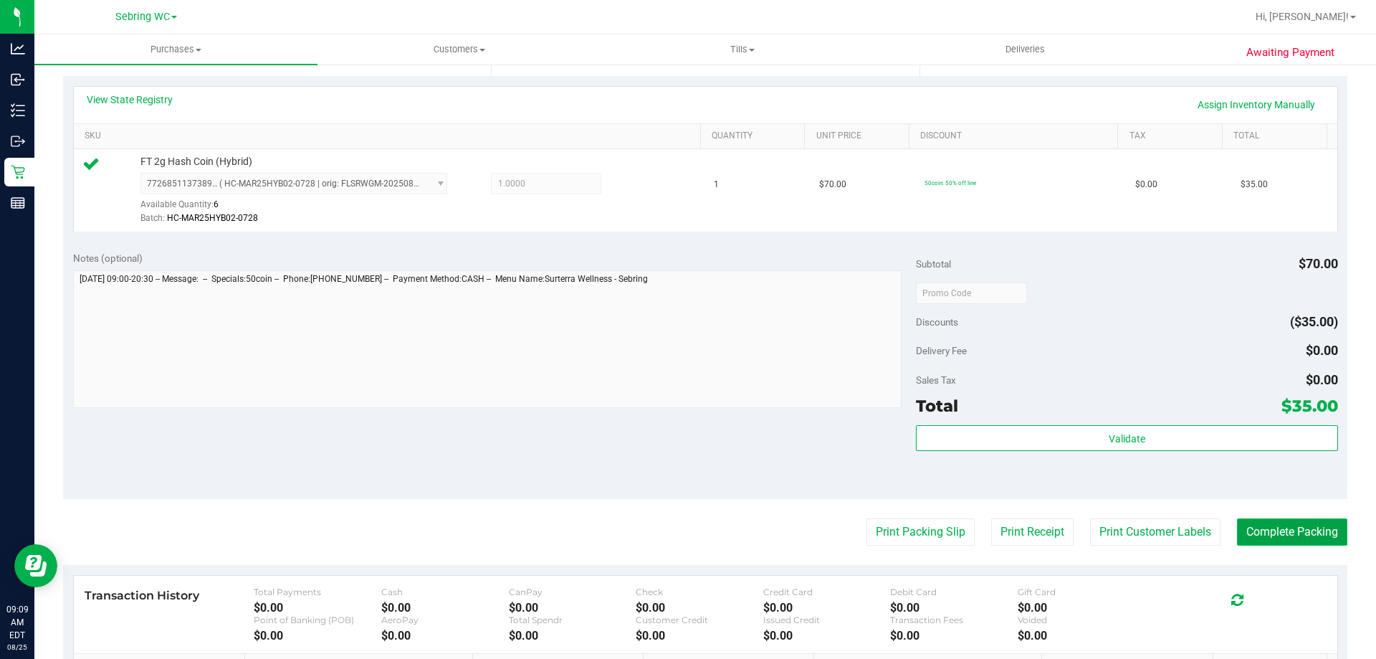
click at [1275, 543] on button "Complete Packing" at bounding box center [1292, 531] width 110 height 27
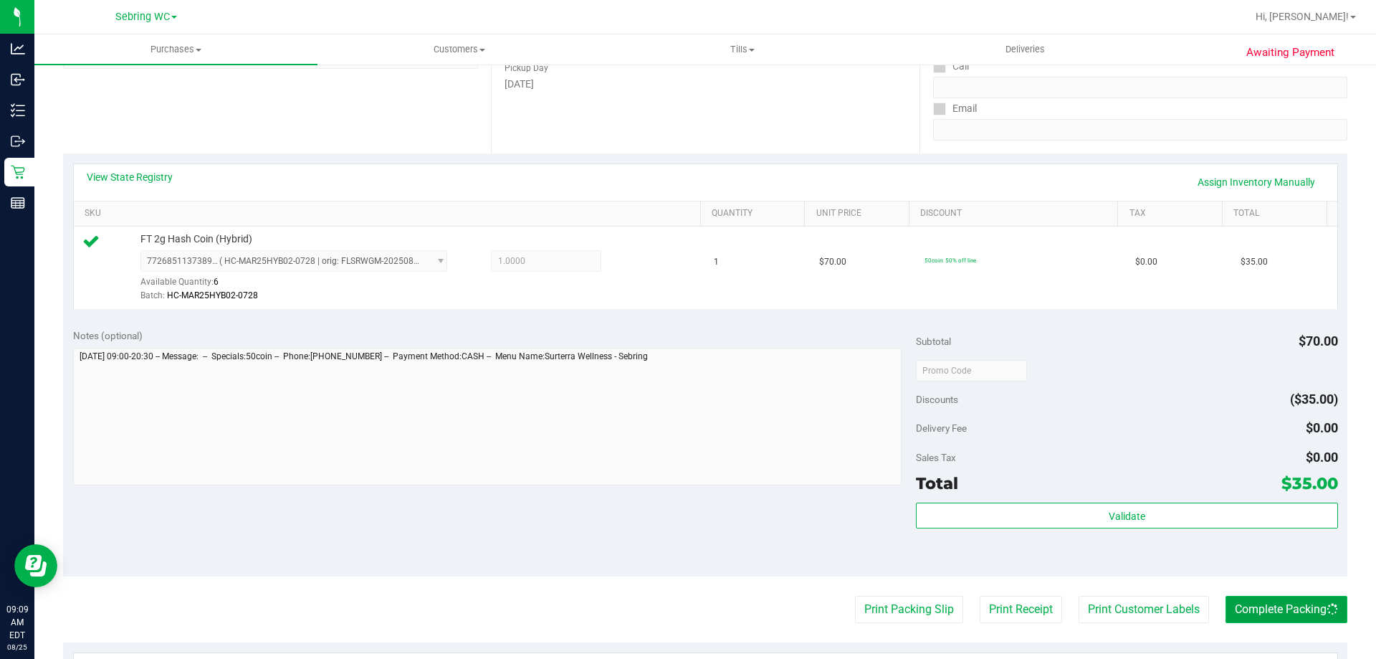
scroll to position [208, 0]
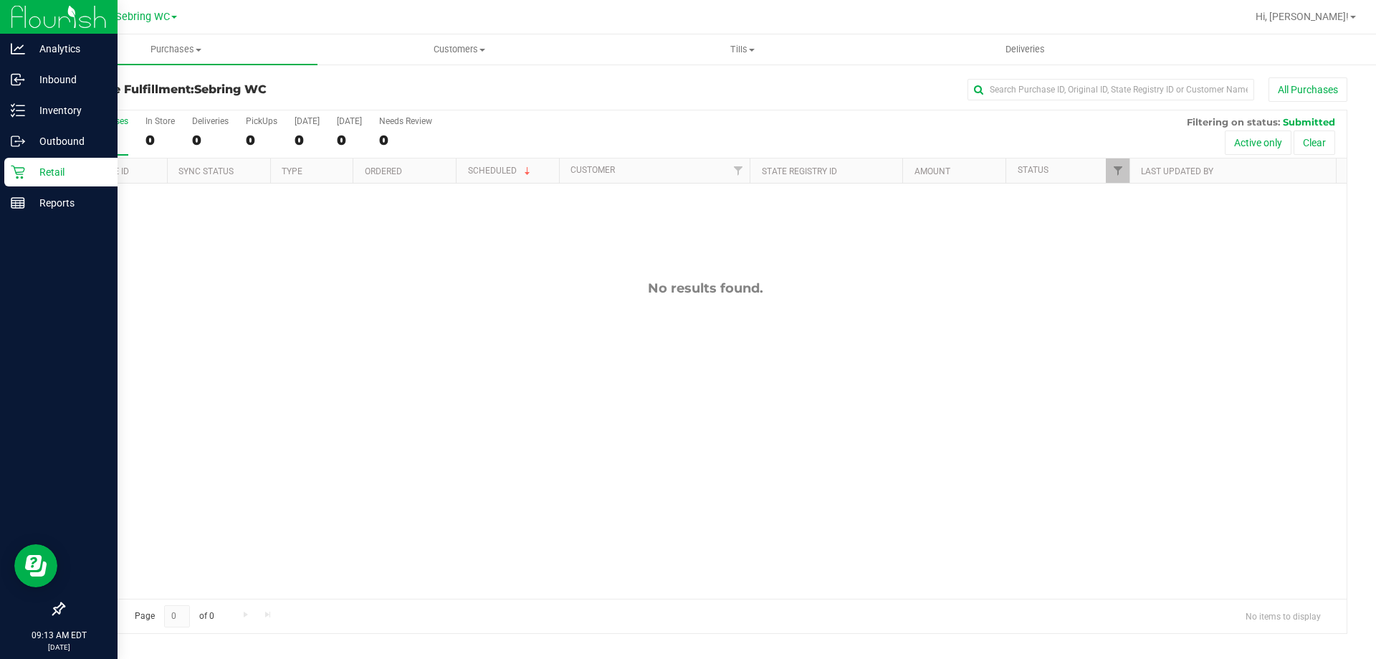
click at [42, 180] on p "Retail" at bounding box center [68, 171] width 86 height 17
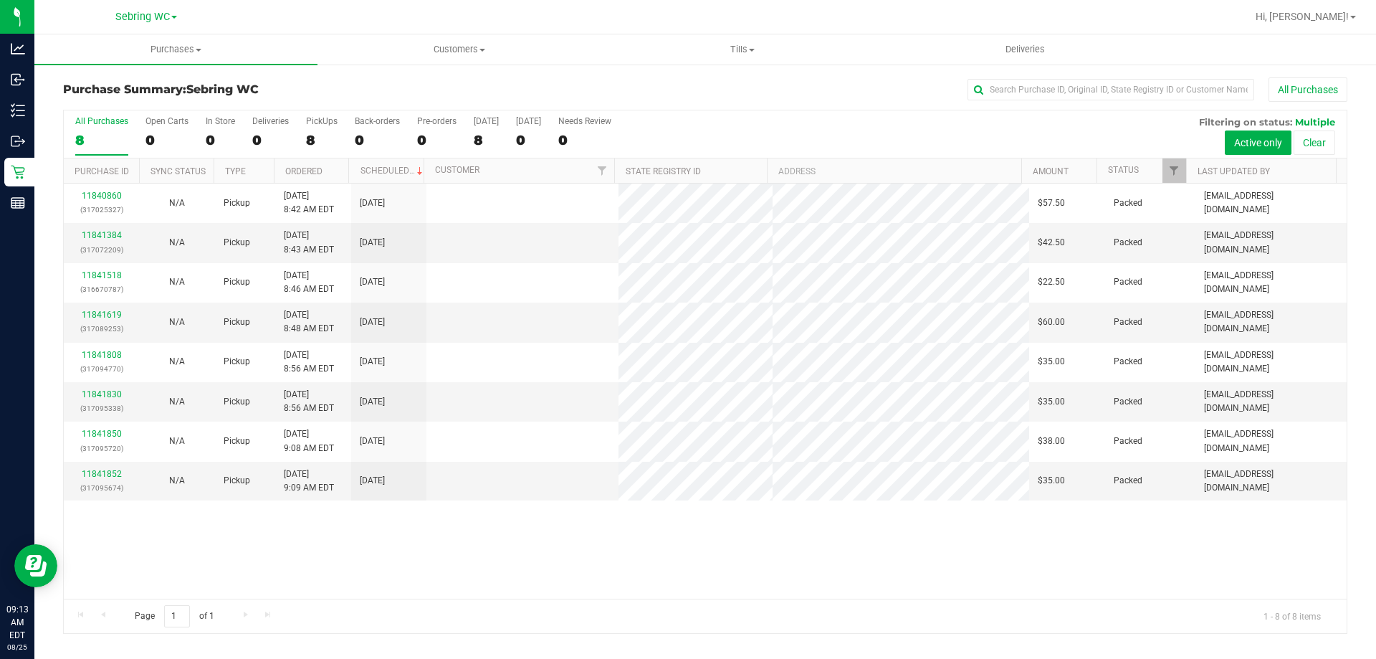
click at [614, 591] on div "11840860 (317025327) N/A Pickup [DATE] 8:42 AM EDT 8/25/2025 $57.50 Packed [EMA…" at bounding box center [705, 391] width 1283 height 415
click at [675, 568] on div "11840860 (317025327) N/A Pickup [DATE] 8:42 AM EDT 8/25/2025 $57.50 Packed [EMA…" at bounding box center [705, 391] width 1283 height 415
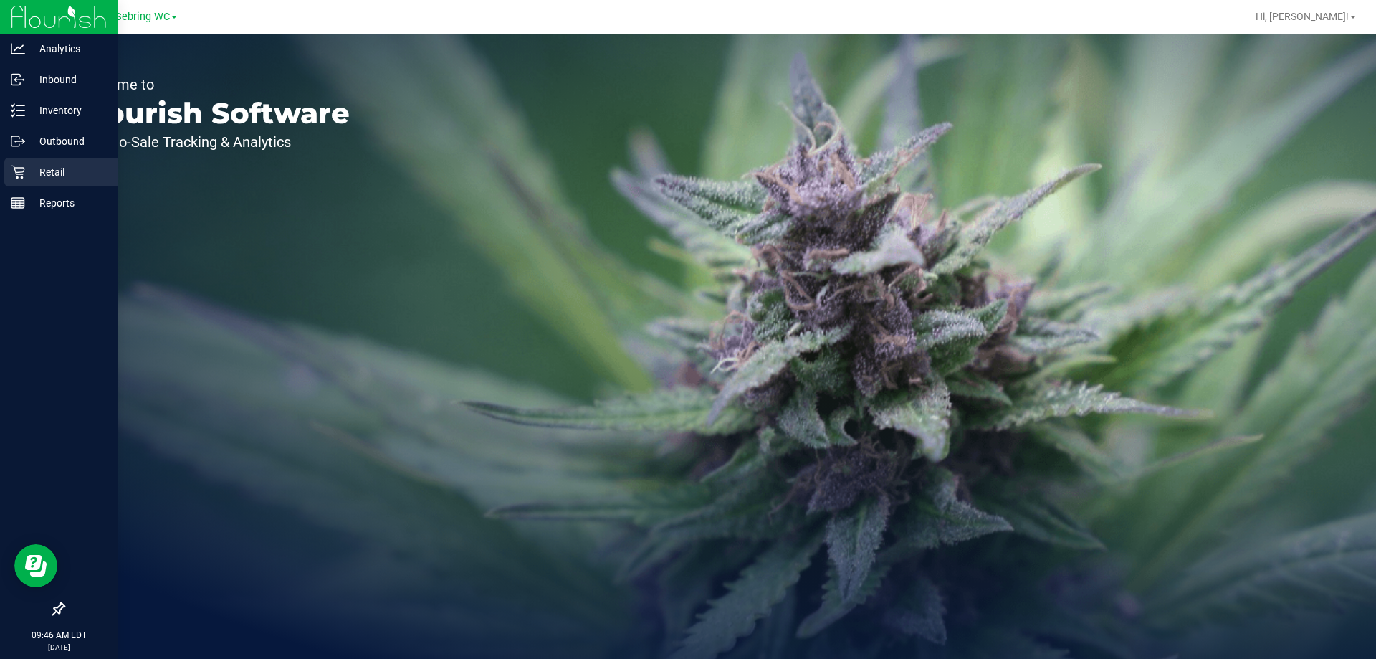
click at [25, 164] on p "Retail" at bounding box center [68, 171] width 86 height 17
